Goal: Find specific page/section: Find specific page/section

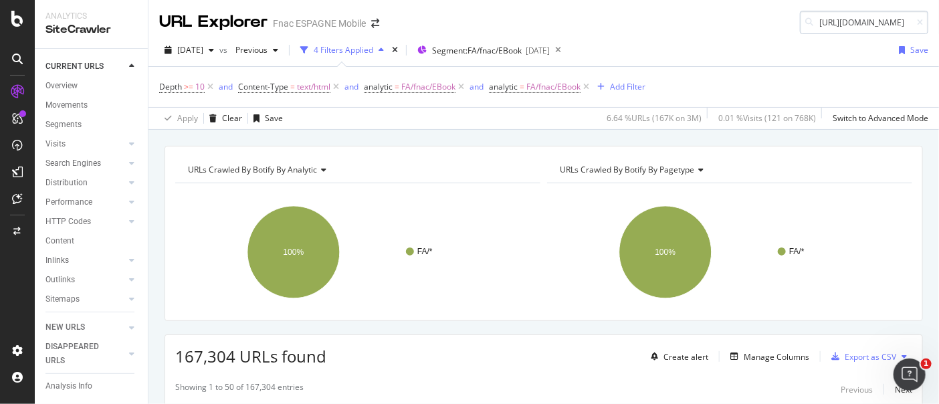
scroll to position [0, 404]
type input "[URL][DOMAIN_NAME]"
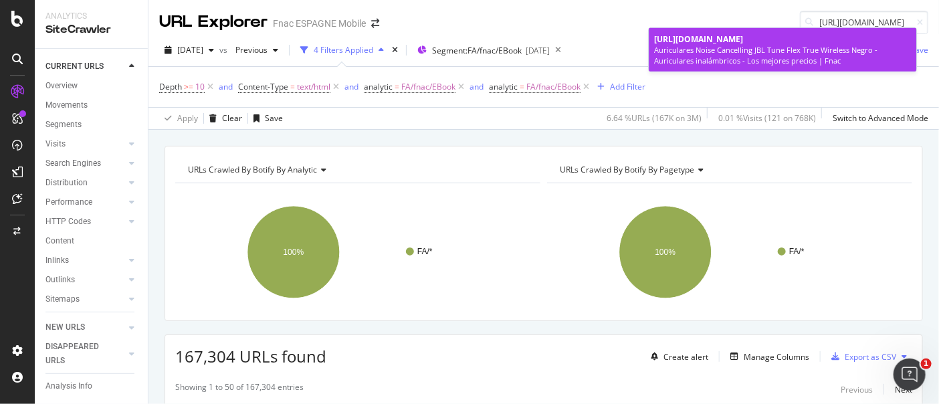
click at [743, 41] on span "[URL][DOMAIN_NAME]" at bounding box center [698, 38] width 89 height 11
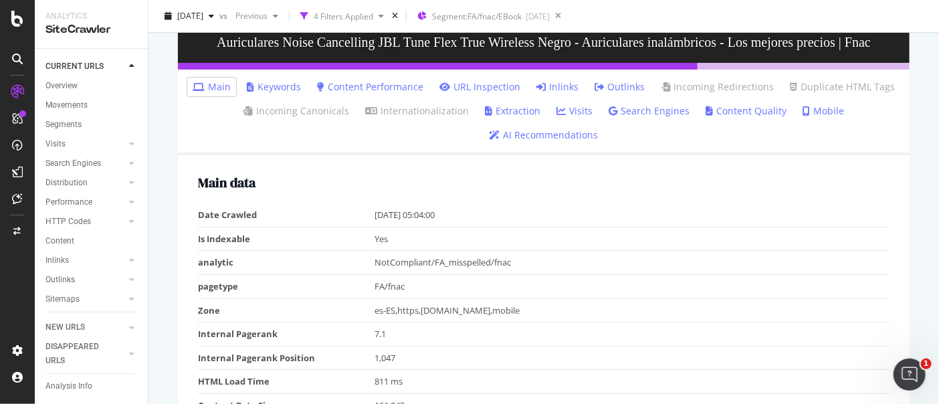
scroll to position [155, 0]
click at [97, 156] on div "ActionBoard" at bounding box center [76, 153] width 52 height 13
